Goal: Find contact information: Find contact information

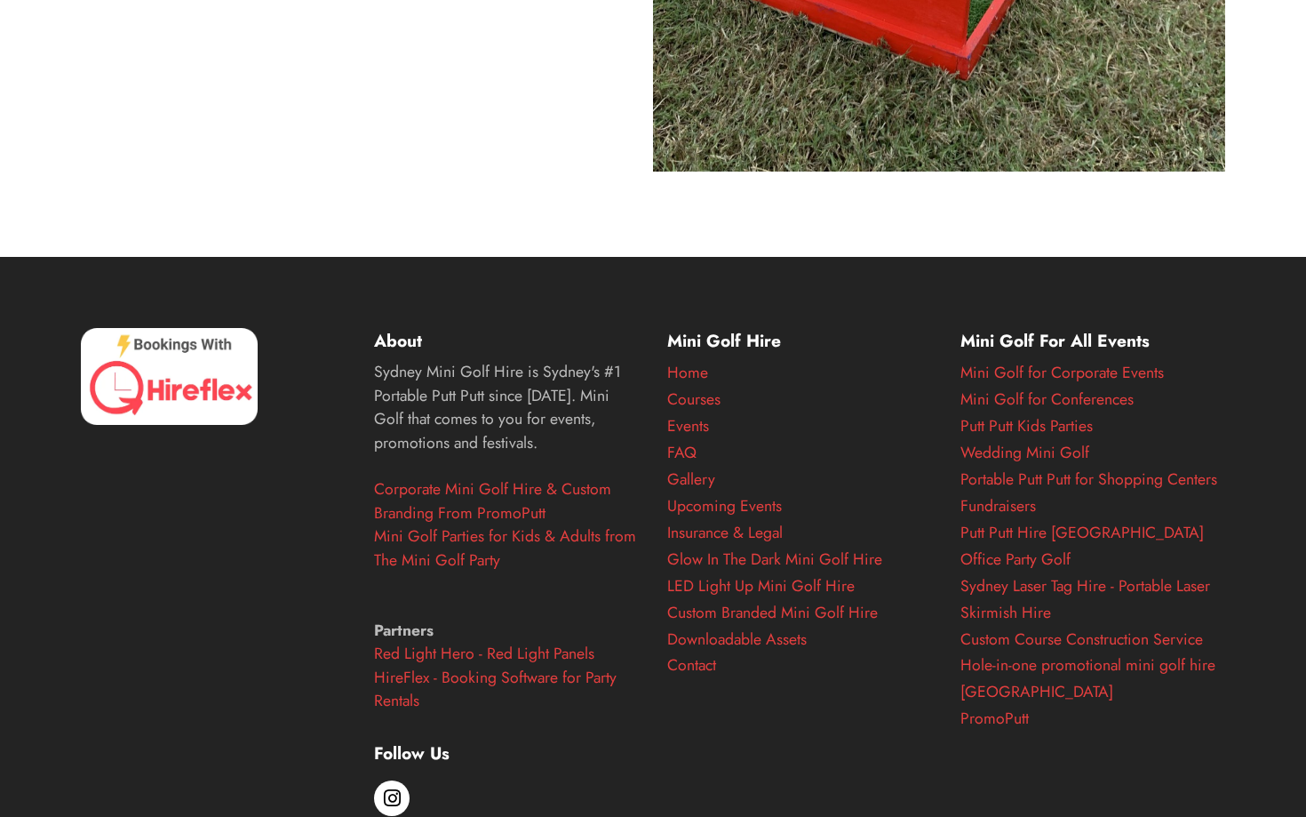
scroll to position [6974, 0]
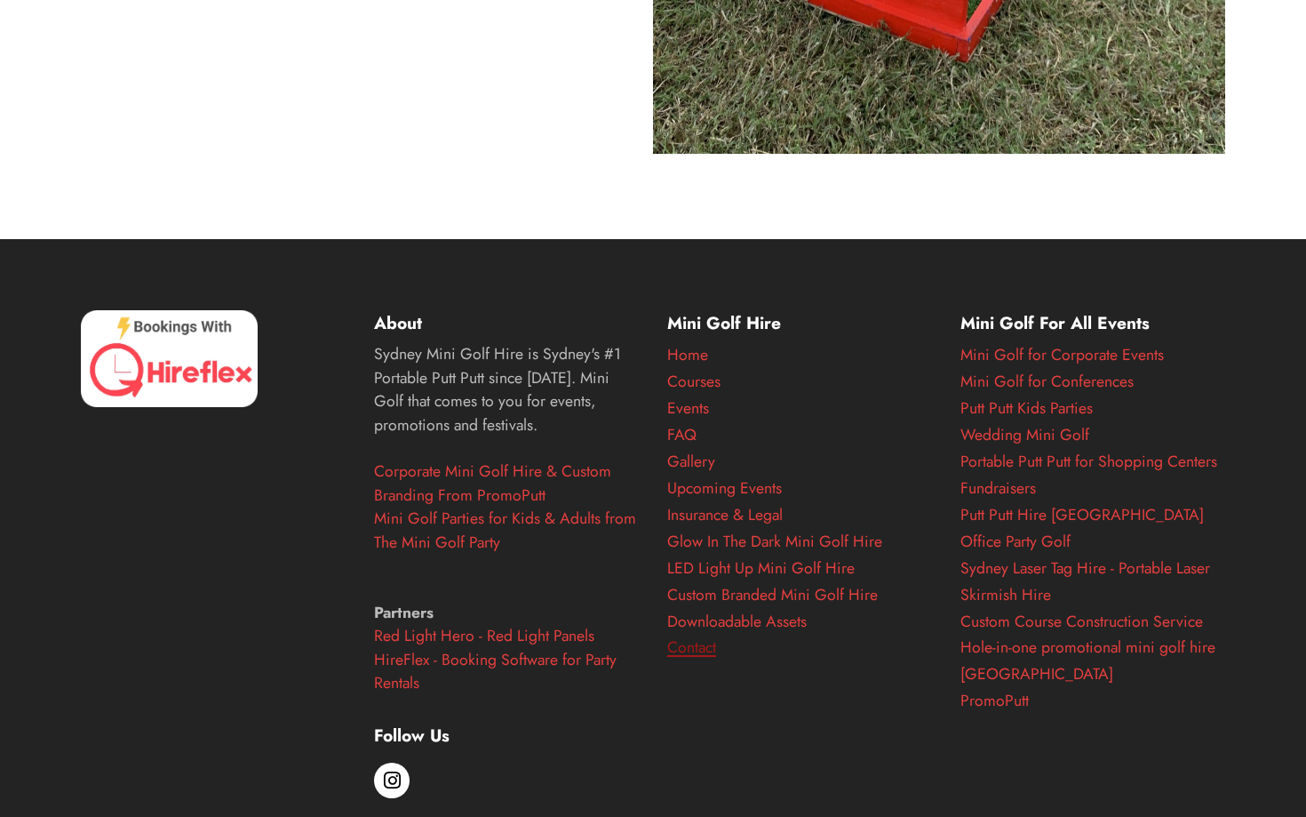
click at [692, 659] on link "Contact" at bounding box center [691, 646] width 49 height 23
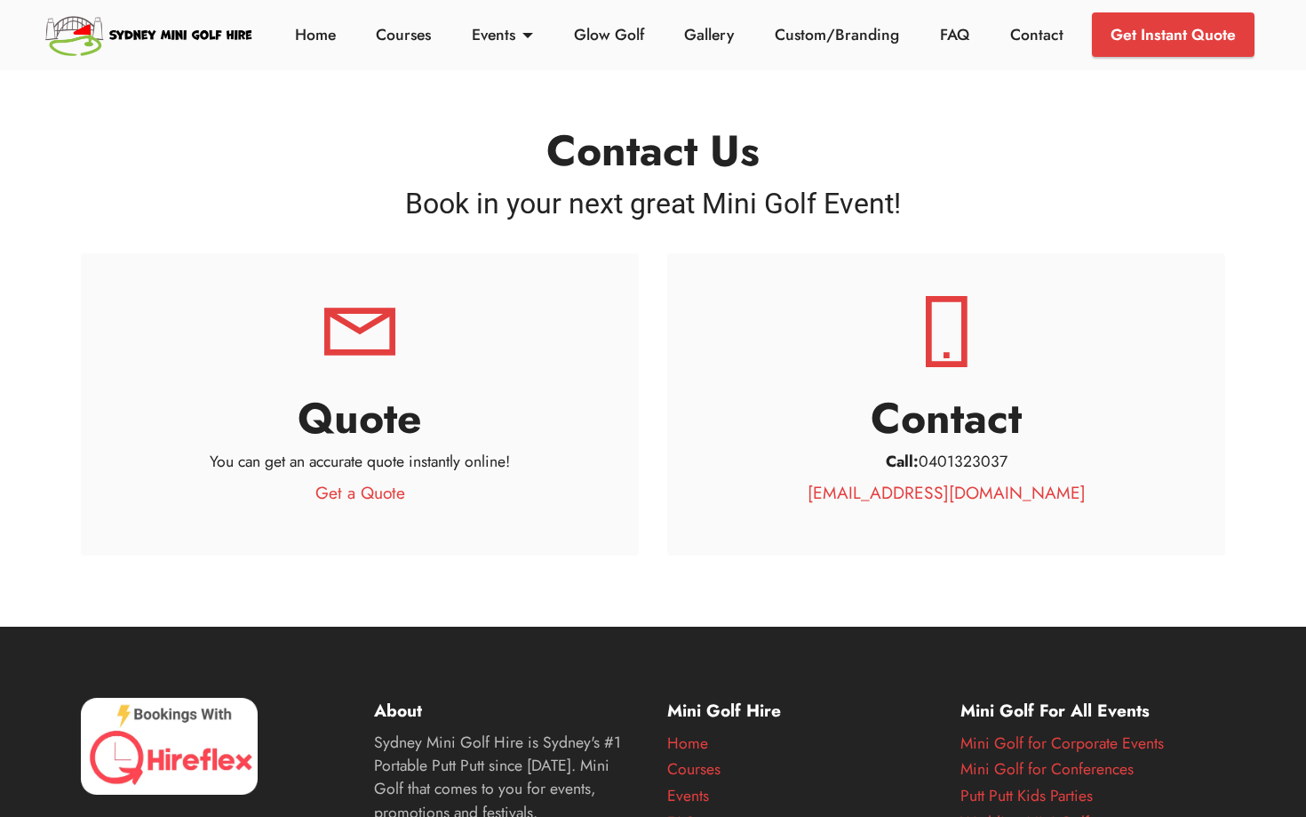
drag, startPoint x: 1117, startPoint y: 488, endPoint x: 825, endPoint y: 490, distance: 292.4
click at [825, 490] on h5 "[EMAIL_ADDRESS][DOMAIN_NAME]" at bounding box center [946, 493] width 473 height 26
copy link "[EMAIL_ADDRESS][DOMAIN_NAME]"
